Goal: Information Seeking & Learning: Learn about a topic

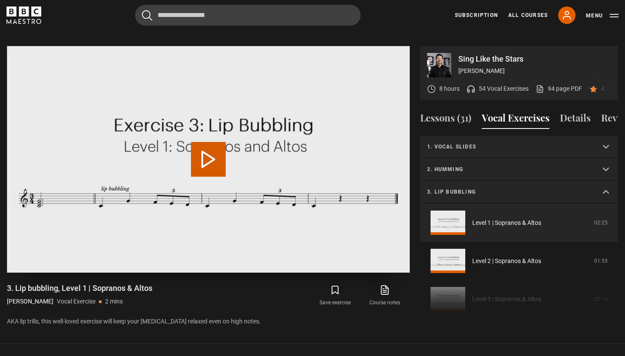
scroll to position [30, 0]
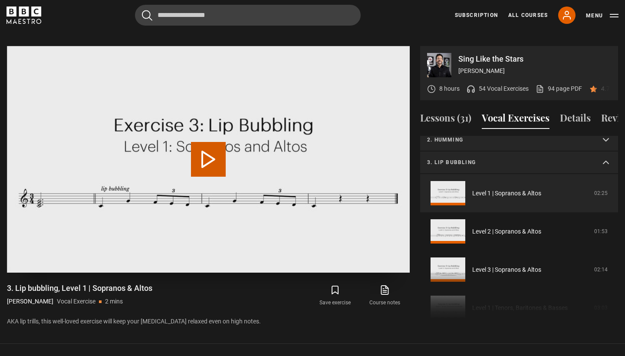
click at [211, 142] on button "Play Video" at bounding box center [208, 159] width 35 height 35
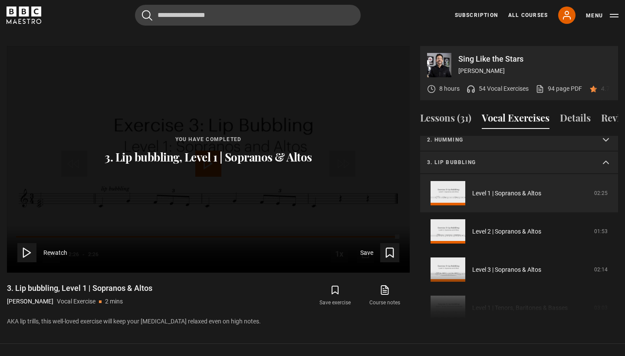
click at [492, 152] on summary "3. Lip bubbling" at bounding box center [519, 163] width 198 height 23
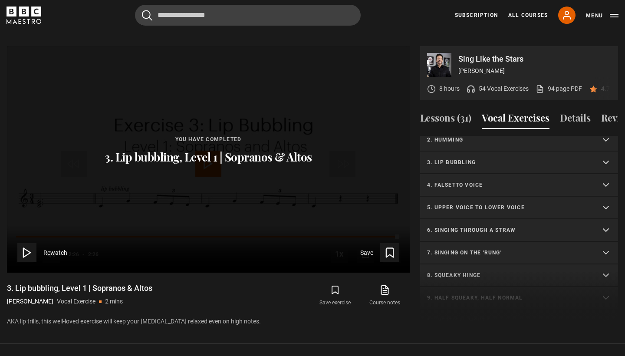
click at [482, 181] on p "4. Falsetto voice" at bounding box center [508, 185] width 163 height 8
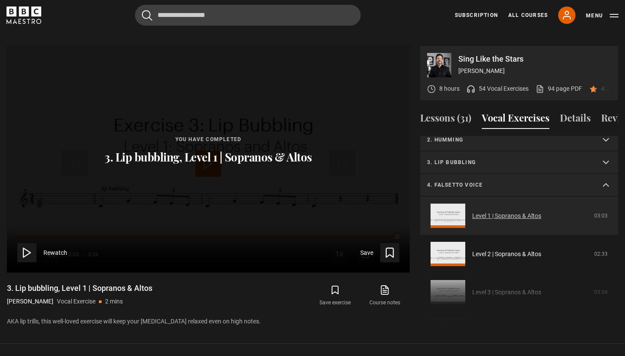
click at [479, 211] on link "Level 1 | Sopranos & Altos" at bounding box center [506, 215] width 69 height 9
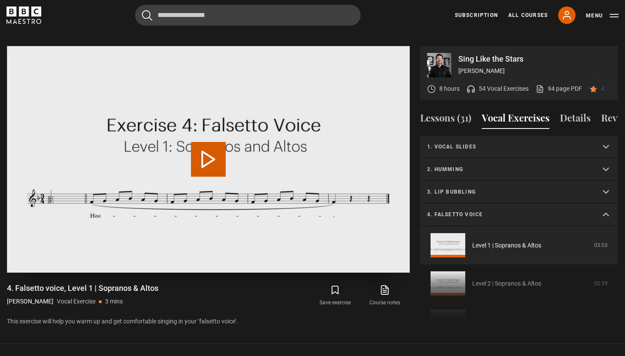
scroll to position [52, 0]
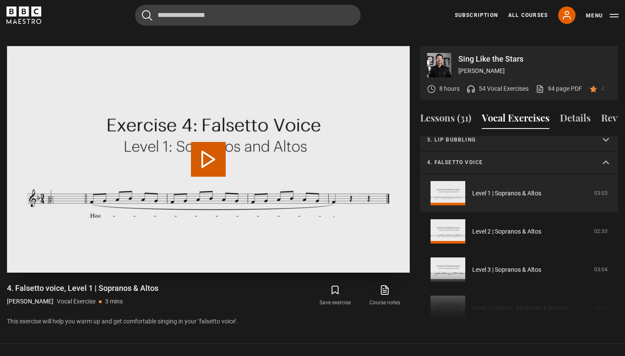
click at [205, 142] on button "Play Video" at bounding box center [208, 159] width 35 height 35
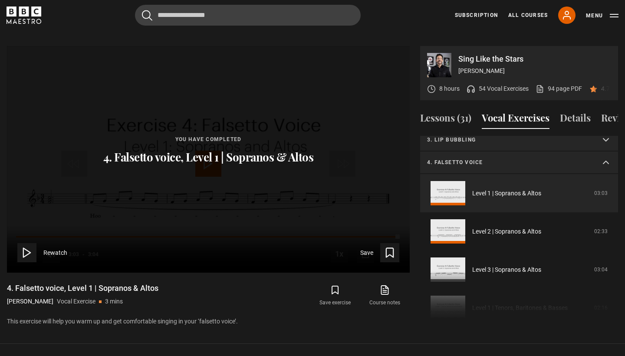
click at [467, 158] on p "4. Falsetto voice" at bounding box center [508, 162] width 163 height 8
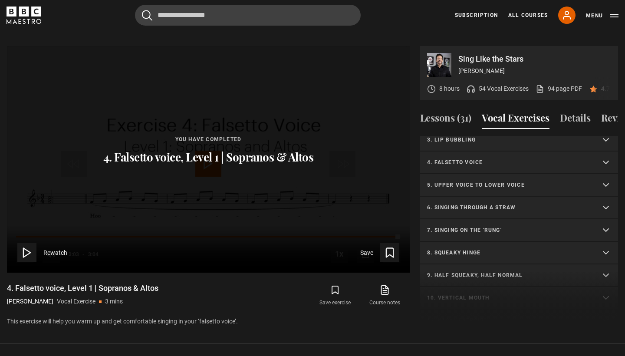
click at [467, 158] on p "4. Falsetto voice" at bounding box center [508, 162] width 163 height 8
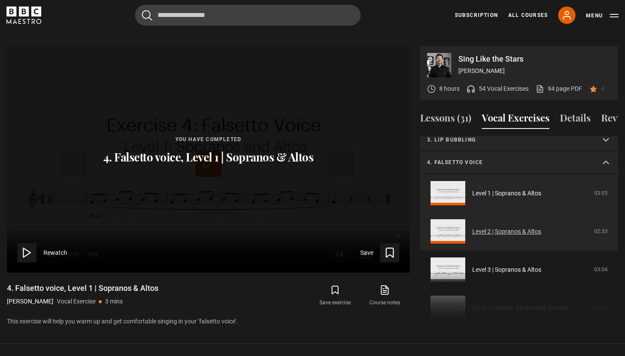
click at [484, 227] on link "Level 2 | Sopranos & Altos" at bounding box center [506, 231] width 69 height 9
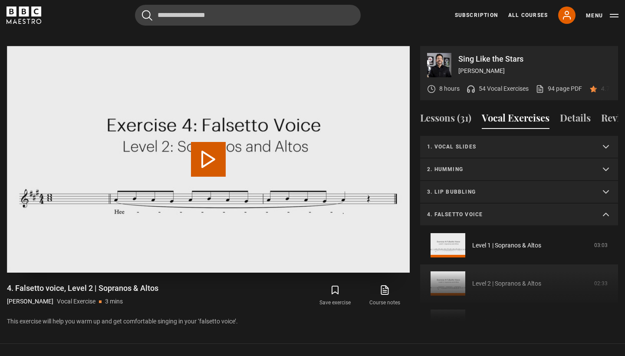
scroll to position [90, 0]
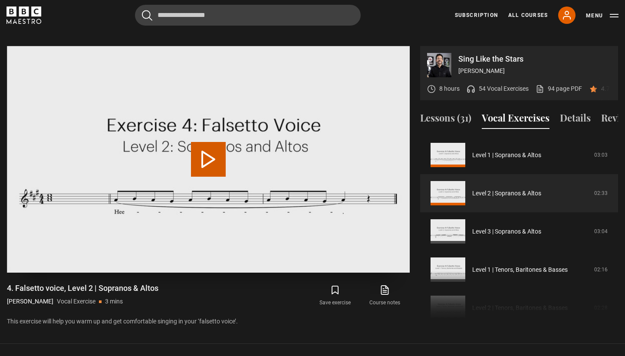
click at [210, 157] on button "Play Video" at bounding box center [208, 159] width 35 height 35
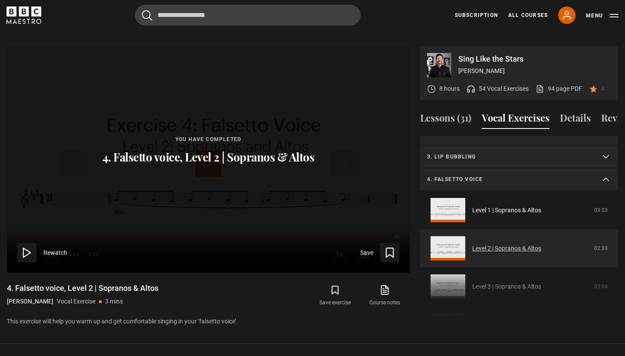
scroll to position [36, 0]
click at [523, 171] on summary "4. Falsetto voice" at bounding box center [519, 179] width 198 height 23
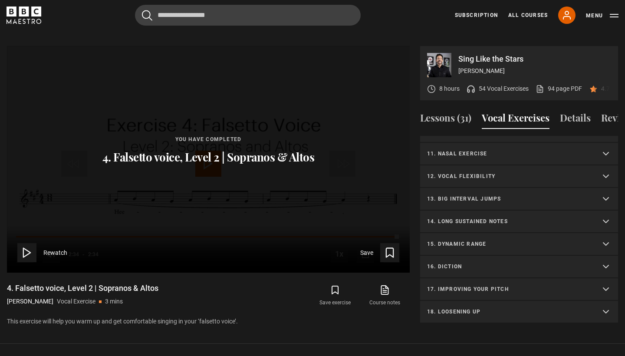
scroll to position [219, 0]
click at [485, 283] on summary "17. Improving your pitch" at bounding box center [519, 289] width 198 height 23
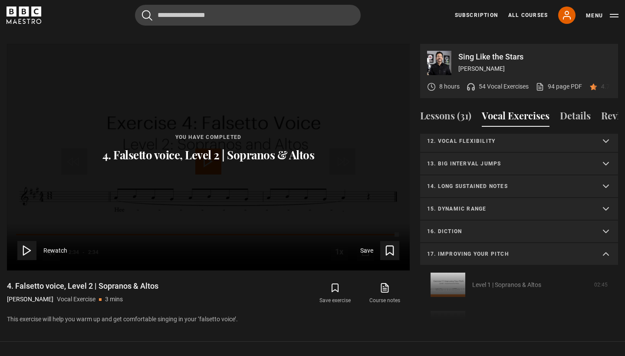
scroll to position [350, 0]
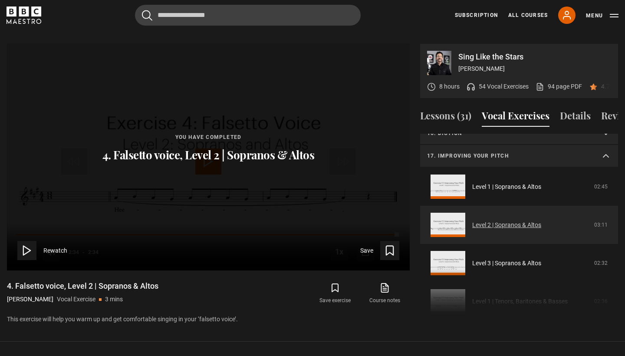
click at [489, 221] on link "Level 2 | Sopranos & Altos" at bounding box center [506, 225] width 69 height 9
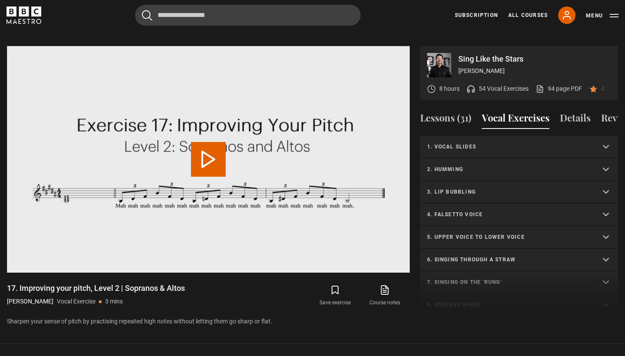
scroll to position [384, 0]
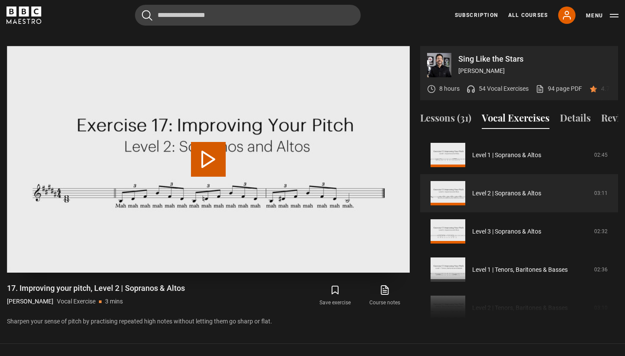
click at [211, 143] on button "Play Video" at bounding box center [208, 159] width 35 height 35
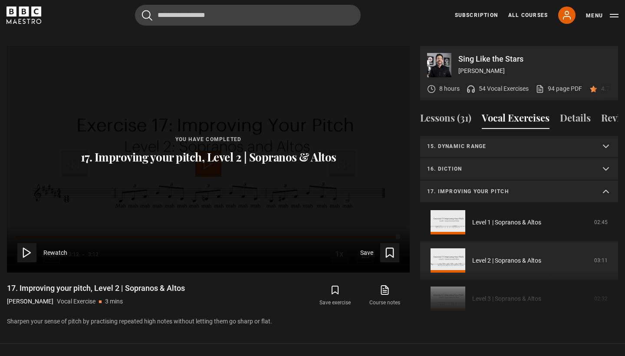
click at [495, 181] on summary "17. Improving your pitch" at bounding box center [519, 192] width 198 height 23
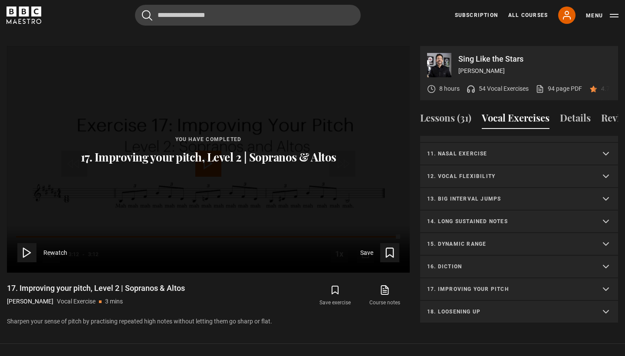
scroll to position [219, 0]
click at [491, 256] on summary "16. Diction" at bounding box center [519, 267] width 198 height 23
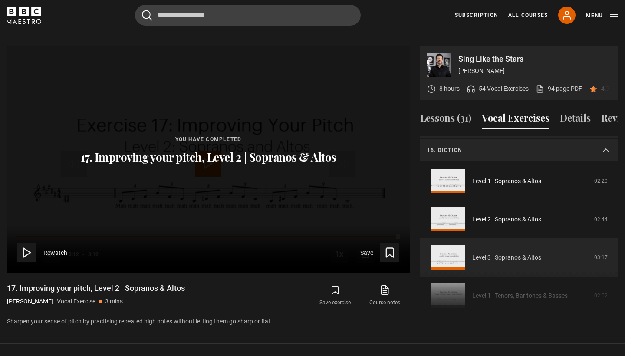
scroll to position [335, 0]
click at [486, 254] on link "Level 3 | Sopranos & Altos" at bounding box center [506, 258] width 69 height 9
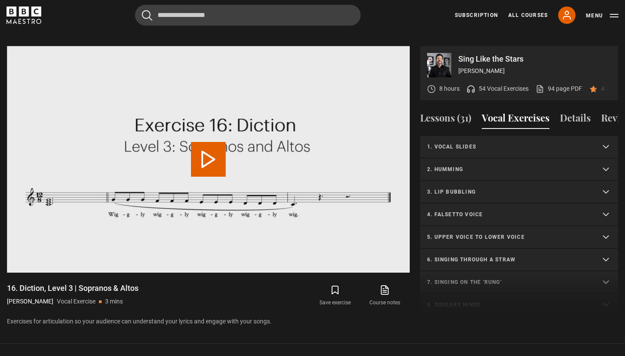
scroll to position [399, 0]
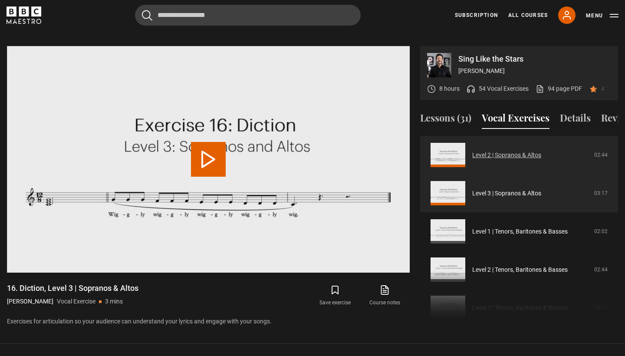
click at [484, 151] on link "Level 2 | Sopranos & Altos" at bounding box center [506, 155] width 69 height 9
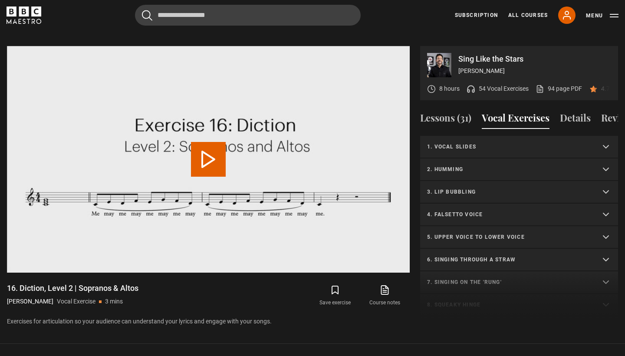
scroll to position [361, 0]
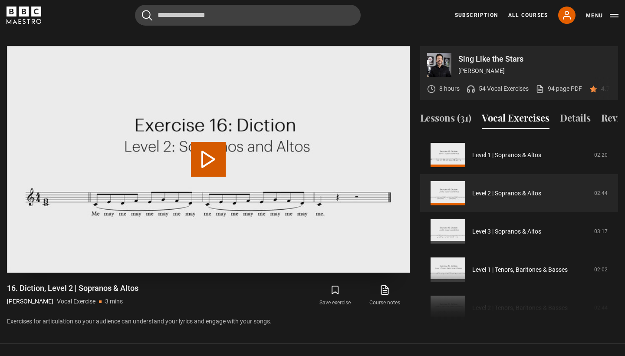
click at [210, 146] on button "Play Video" at bounding box center [208, 159] width 35 height 35
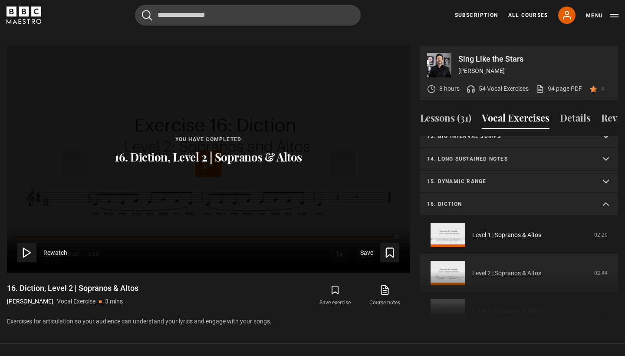
scroll to position [282, 0]
click at [482, 199] on p "16. Diction" at bounding box center [508, 203] width 163 height 8
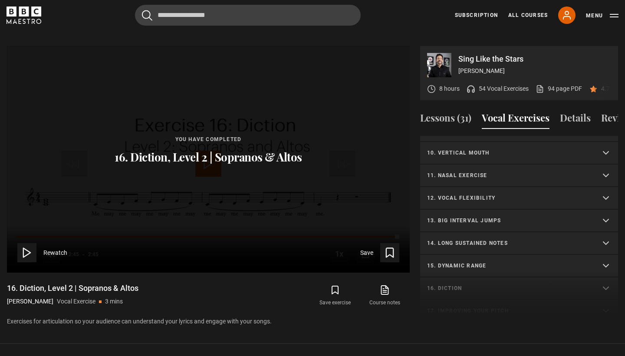
scroll to position [197, 0]
click at [474, 193] on summary "12. Vocal flexibility" at bounding box center [519, 199] width 198 height 23
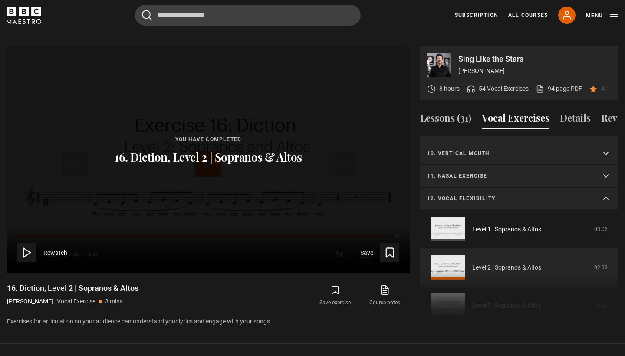
scroll to position [242, 0]
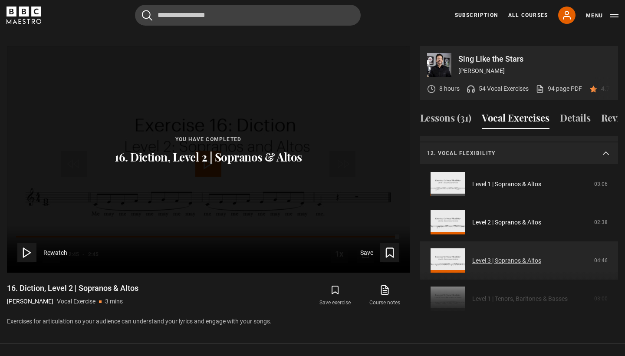
click at [472, 256] on link "Level 3 | Sopranos & Altos" at bounding box center [506, 260] width 69 height 9
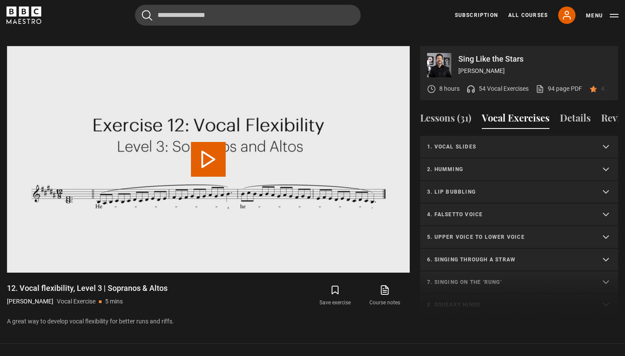
scroll to position [309, 0]
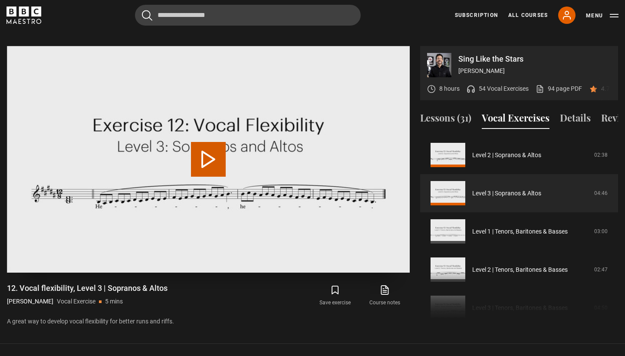
click at [209, 155] on button "Play Video" at bounding box center [208, 159] width 35 height 35
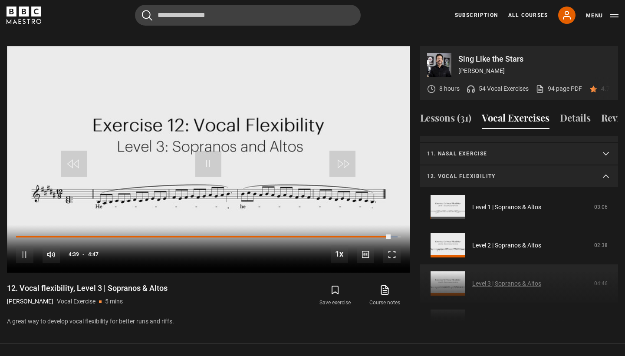
scroll to position [216, 0]
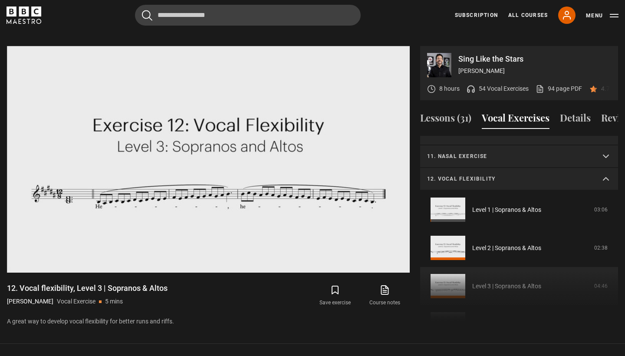
click at [490, 175] on p "12. Vocal flexibility" at bounding box center [508, 179] width 163 height 8
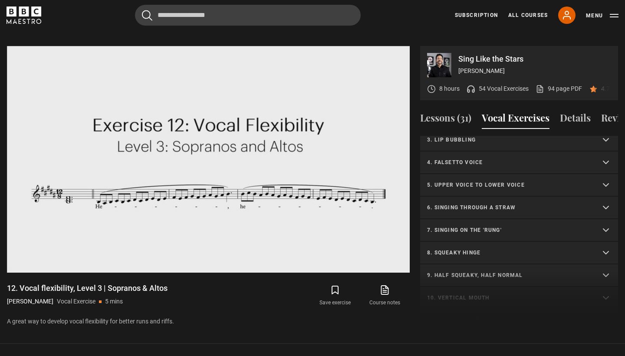
scroll to position [47, 0]
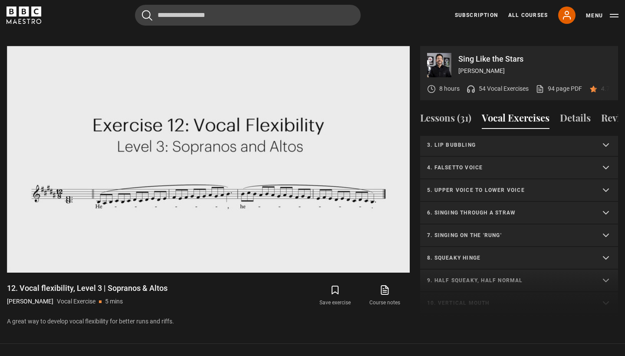
click at [494, 209] on p "6. Singing through a straw" at bounding box center [508, 213] width 163 height 8
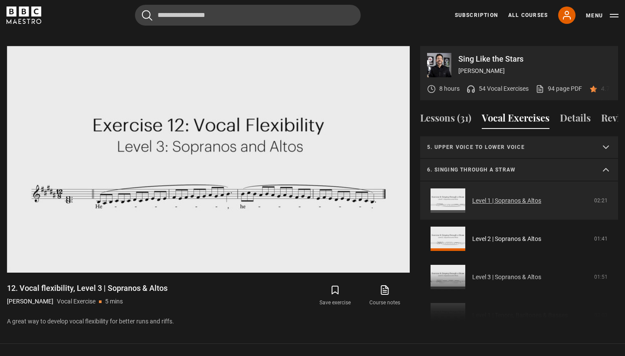
scroll to position [93, 0]
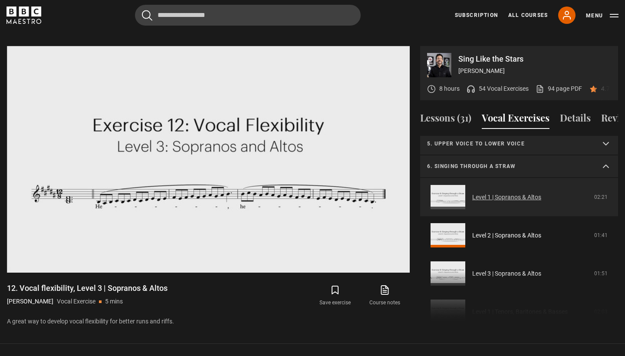
click at [496, 193] on link "Level 1 | Sopranos & Altos" at bounding box center [506, 197] width 69 height 9
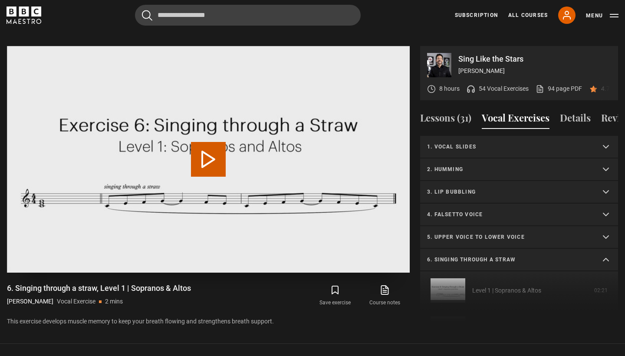
scroll to position [97, 0]
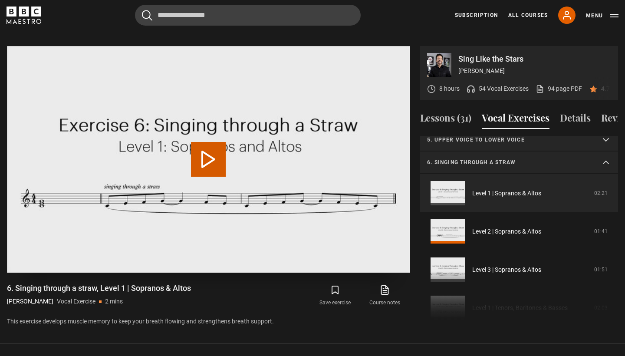
click at [214, 142] on button "Play Video" at bounding box center [208, 159] width 35 height 35
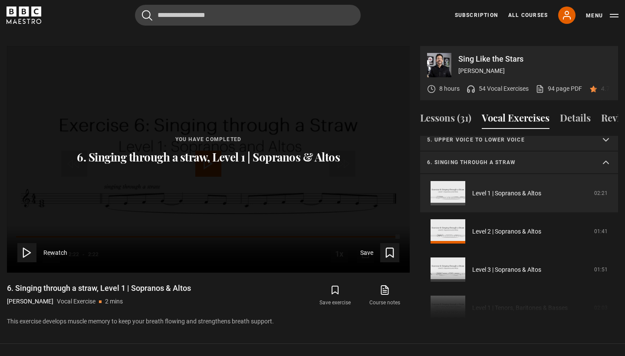
click at [503, 158] on p "6. Singing through a straw" at bounding box center [508, 162] width 163 height 8
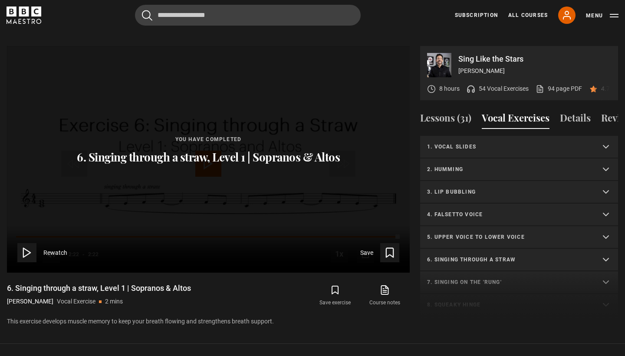
scroll to position [3, 0]
